Goal: Task Accomplishment & Management: Use online tool/utility

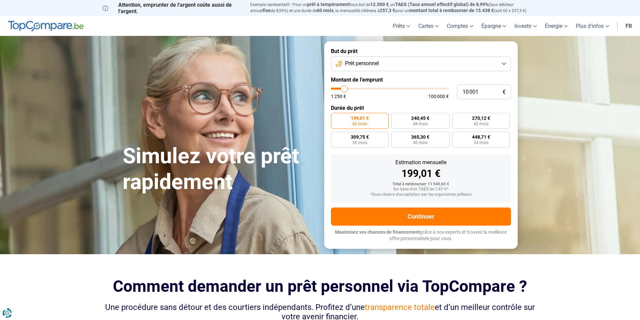
click at [503, 64] on button "Prêt personnel" at bounding box center [421, 63] width 180 height 15
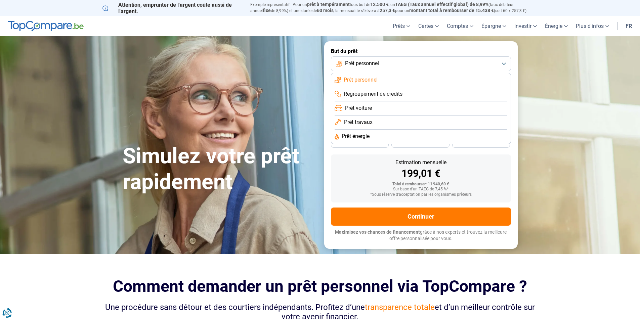
click at [371, 107] on span "Prêt voiture" at bounding box center [358, 107] width 27 height 7
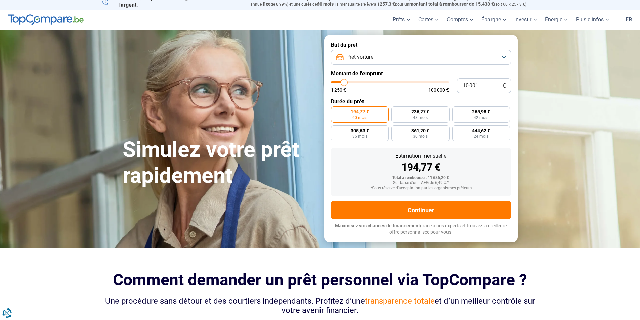
scroll to position [8, 0]
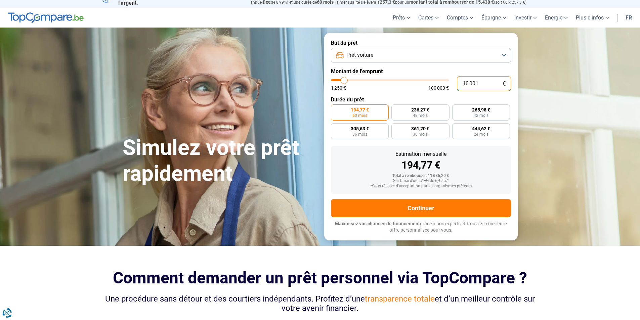
drag, startPoint x: 446, startPoint y: 81, endPoint x: 442, endPoint y: 81, distance: 4.0
click at [442, 81] on div "10 001 € 1 250 € 100 000 €" at bounding box center [421, 83] width 180 height 15
type input "10000"
radio input "true"
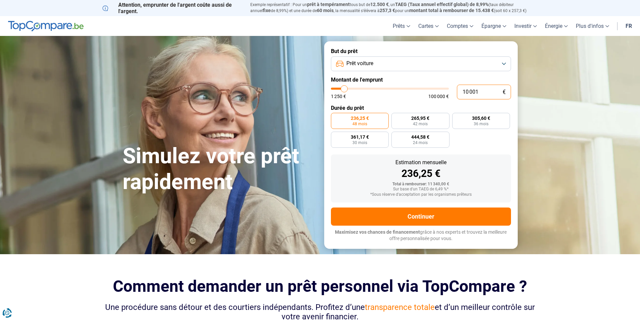
type input "1"
type input "1250"
type input "10"
type input "1250"
type input "100"
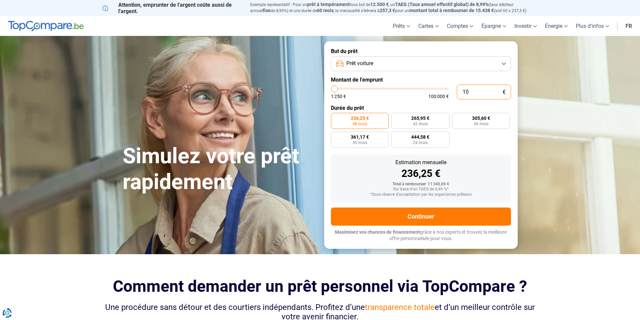
type input "1250"
type input "1 000"
type input "1250"
type input "1 250"
type input "1250"
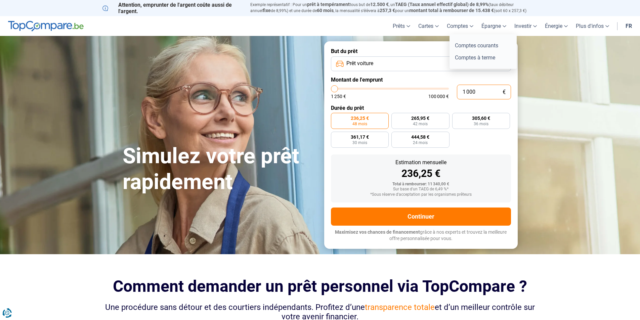
radio input "true"
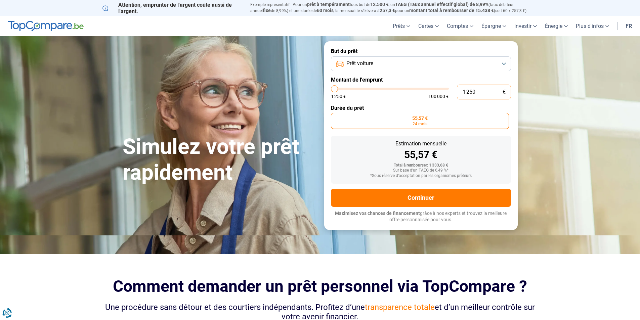
type input "125"
type input "1250"
type input "12"
type input "1250"
type input "1"
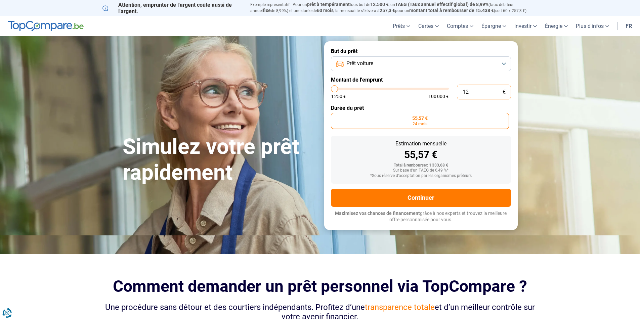
type input "1250"
type input "0"
type input "1250"
type input "1"
type input "1250"
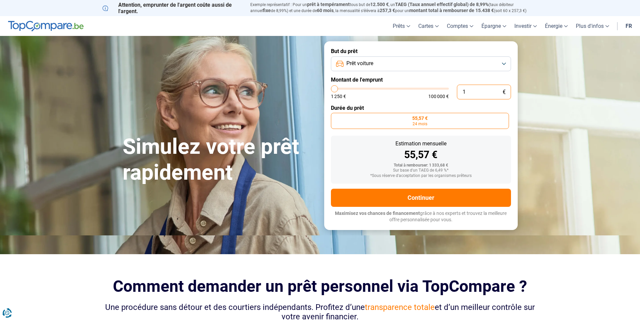
type input "10"
type input "1250"
type input "100"
type input "1250"
type input "1 000"
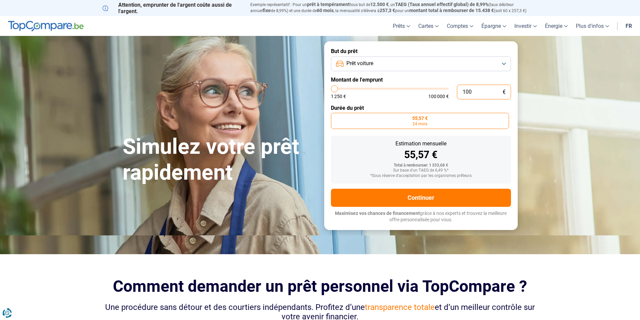
type input "1250"
type input "10 000"
type input "10000"
radio input "false"
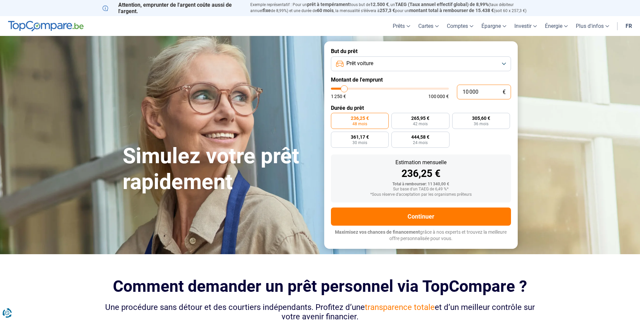
type input "10 000"
